Goal: Navigation & Orientation: Find specific page/section

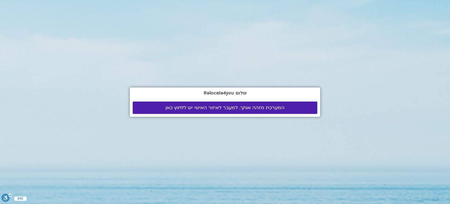
click at [191, 106] on span "המערכת מזהה אותך. למעבר לאיזור האישי יש ללחוץ כאן" at bounding box center [224, 107] width 119 height 5
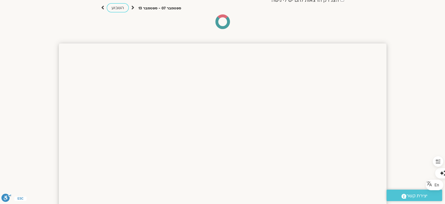
scroll to position [59, 0]
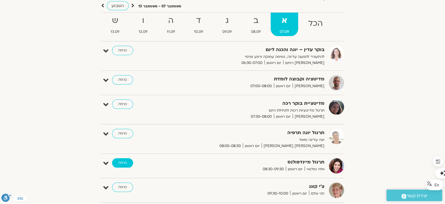
click at [123, 162] on link "כניסה" at bounding box center [122, 162] width 21 height 9
